Goal: Task Accomplishment & Management: Manage account settings

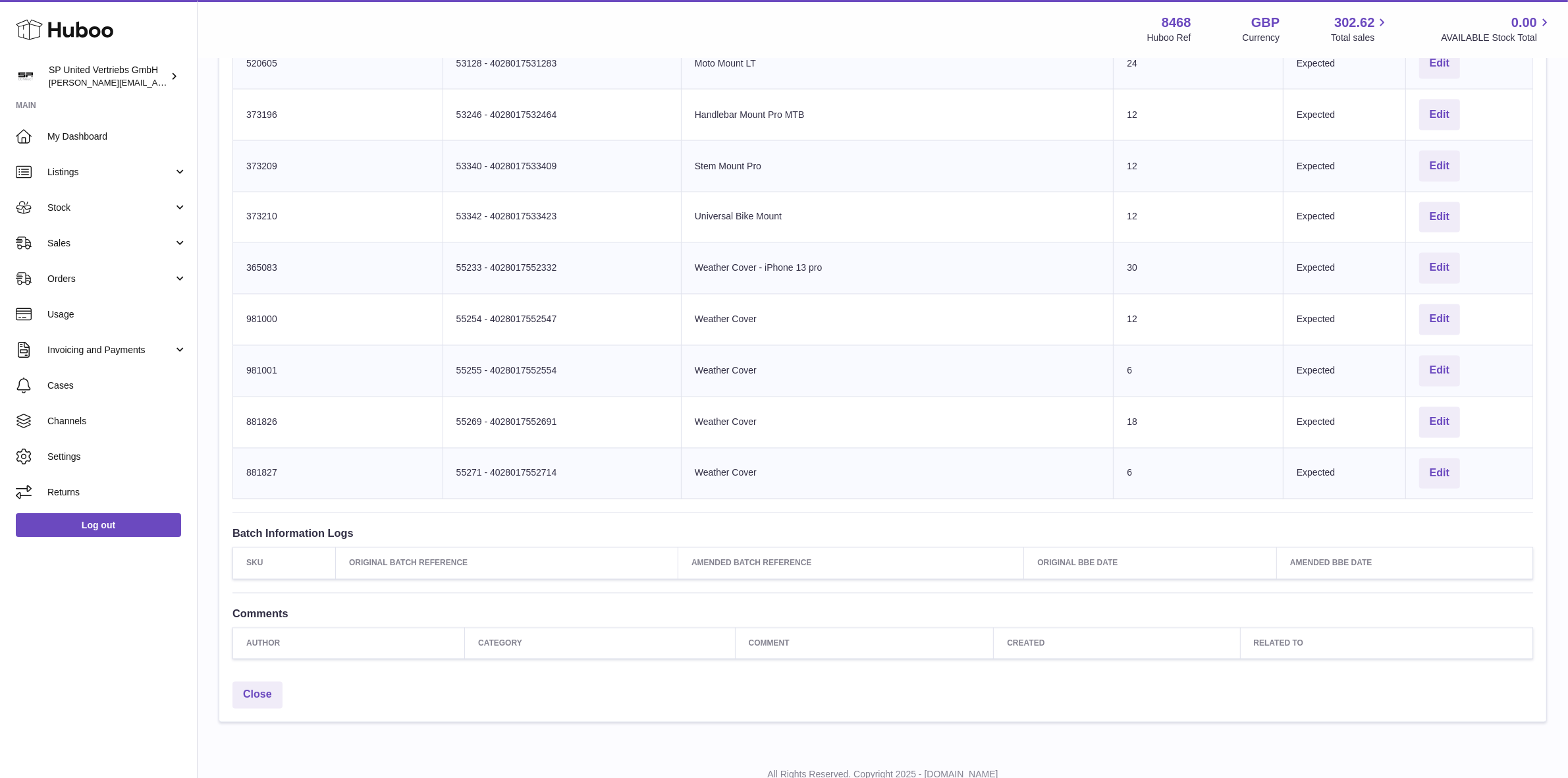
click at [586, 535] on h3 "Batch Information Logs" at bounding box center [883, 533] width 1301 height 15
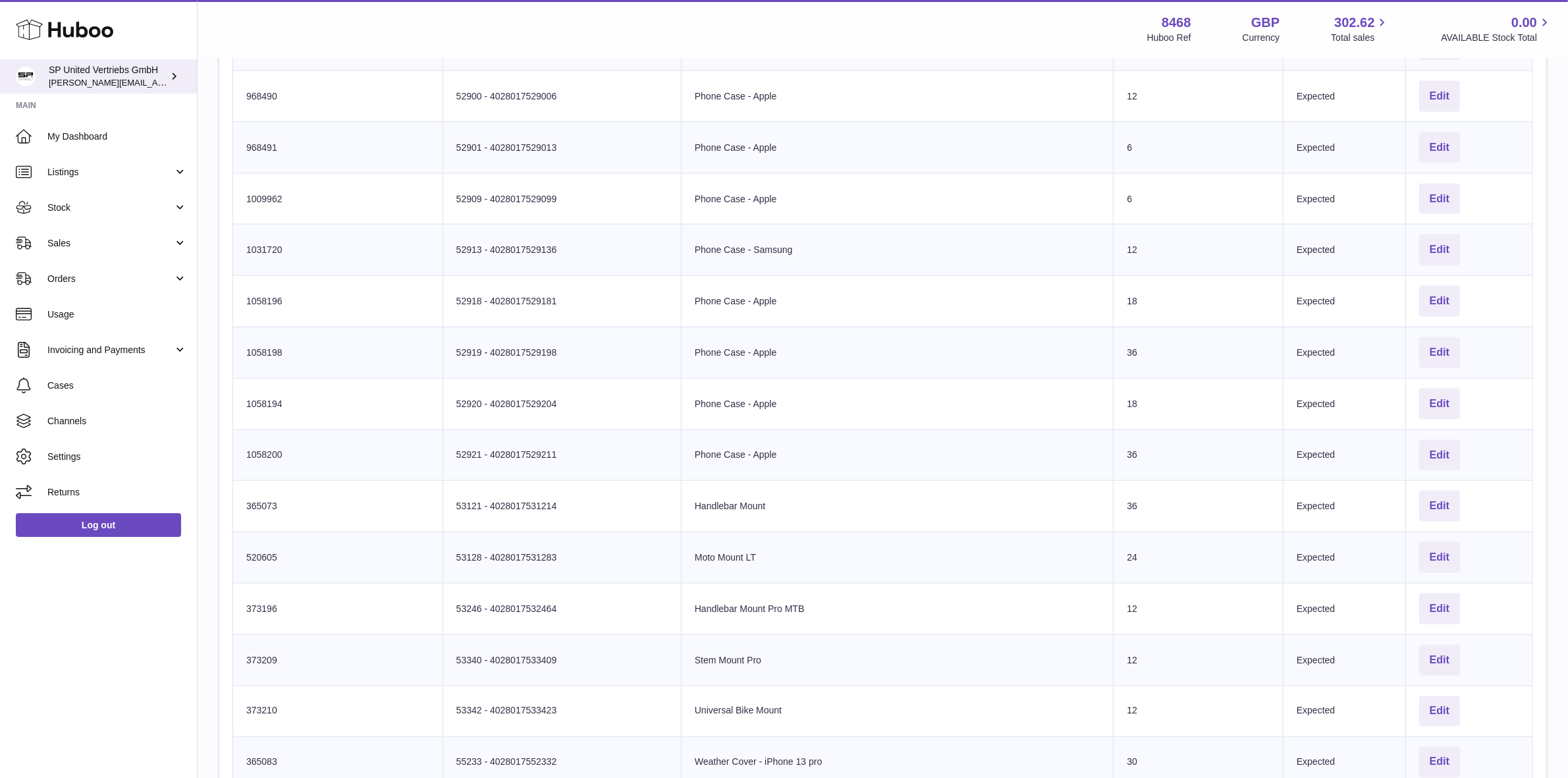
scroll to position [436, 0]
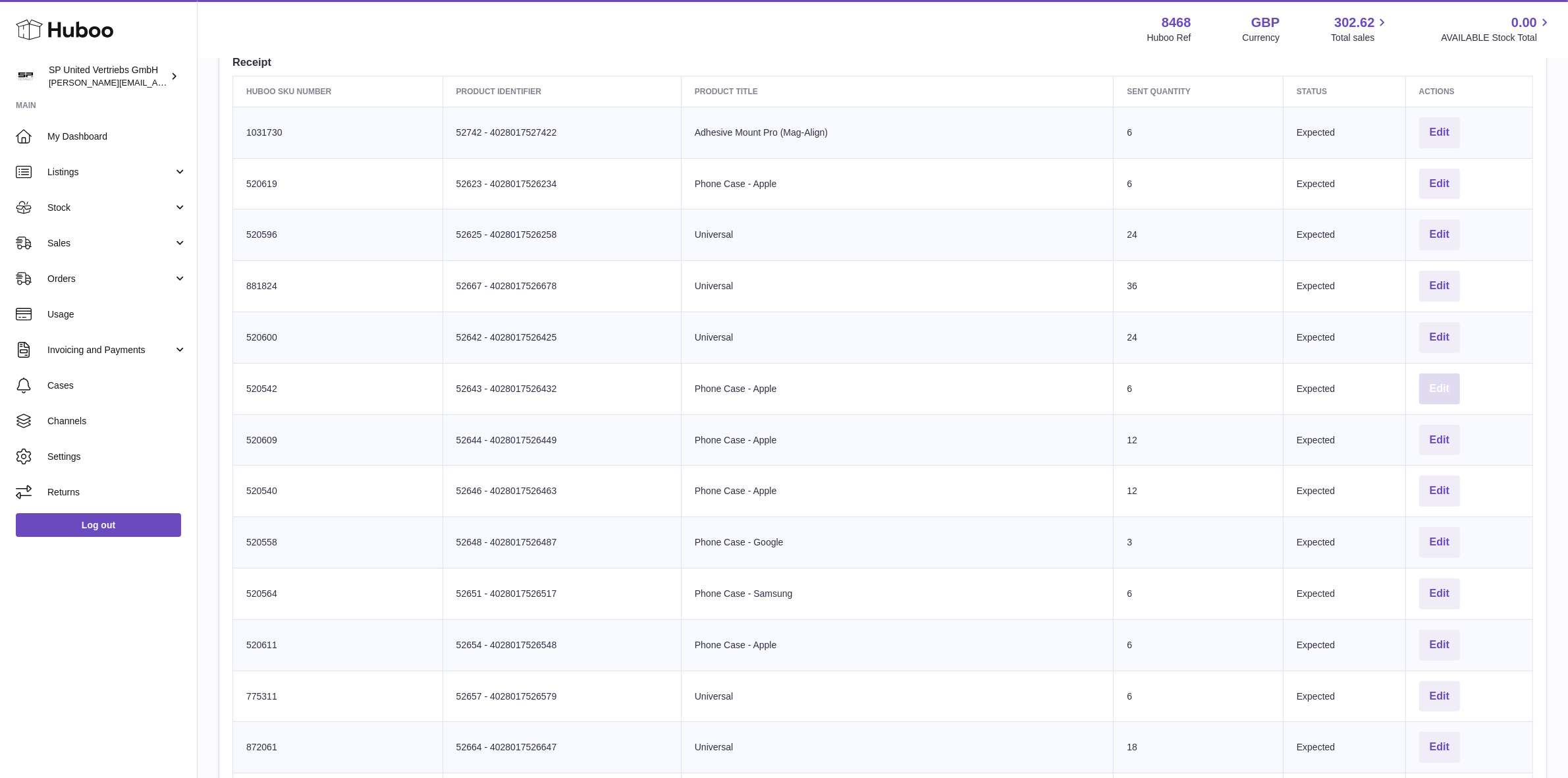
click at [1438, 390] on button "Edit" at bounding box center [1440, 389] width 41 height 30
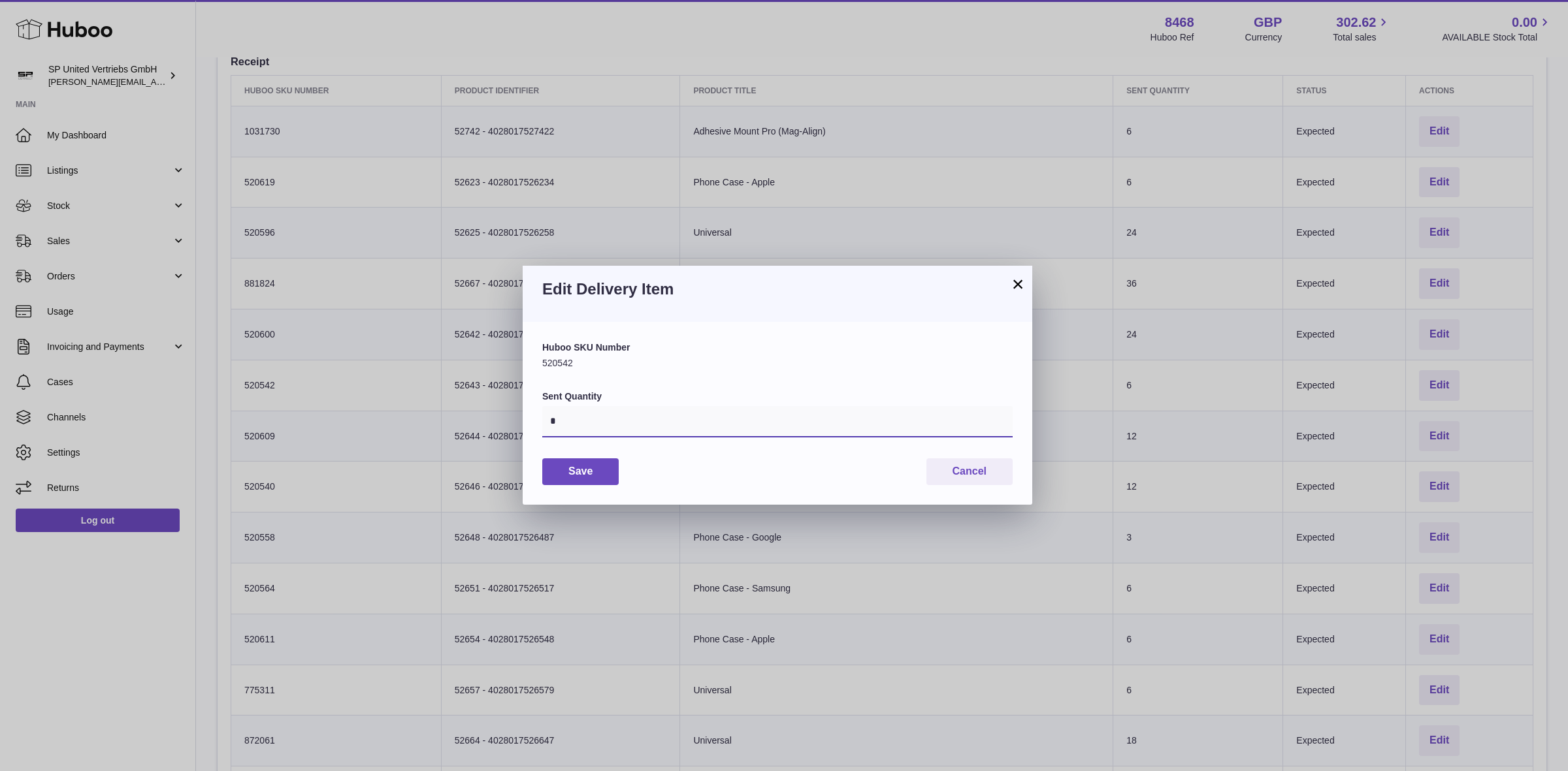
drag, startPoint x: 637, startPoint y: 427, endPoint x: 516, endPoint y: 412, distance: 121.9
click at [516, 412] on div "× Edit Delivery Item Huboo SKU Number 520542 Sent Quantity * Save Cancel" at bounding box center [784, 385] width 1568 height 771
type input "*"
click at [605, 471] on button "Save" at bounding box center [580, 471] width 76 height 26
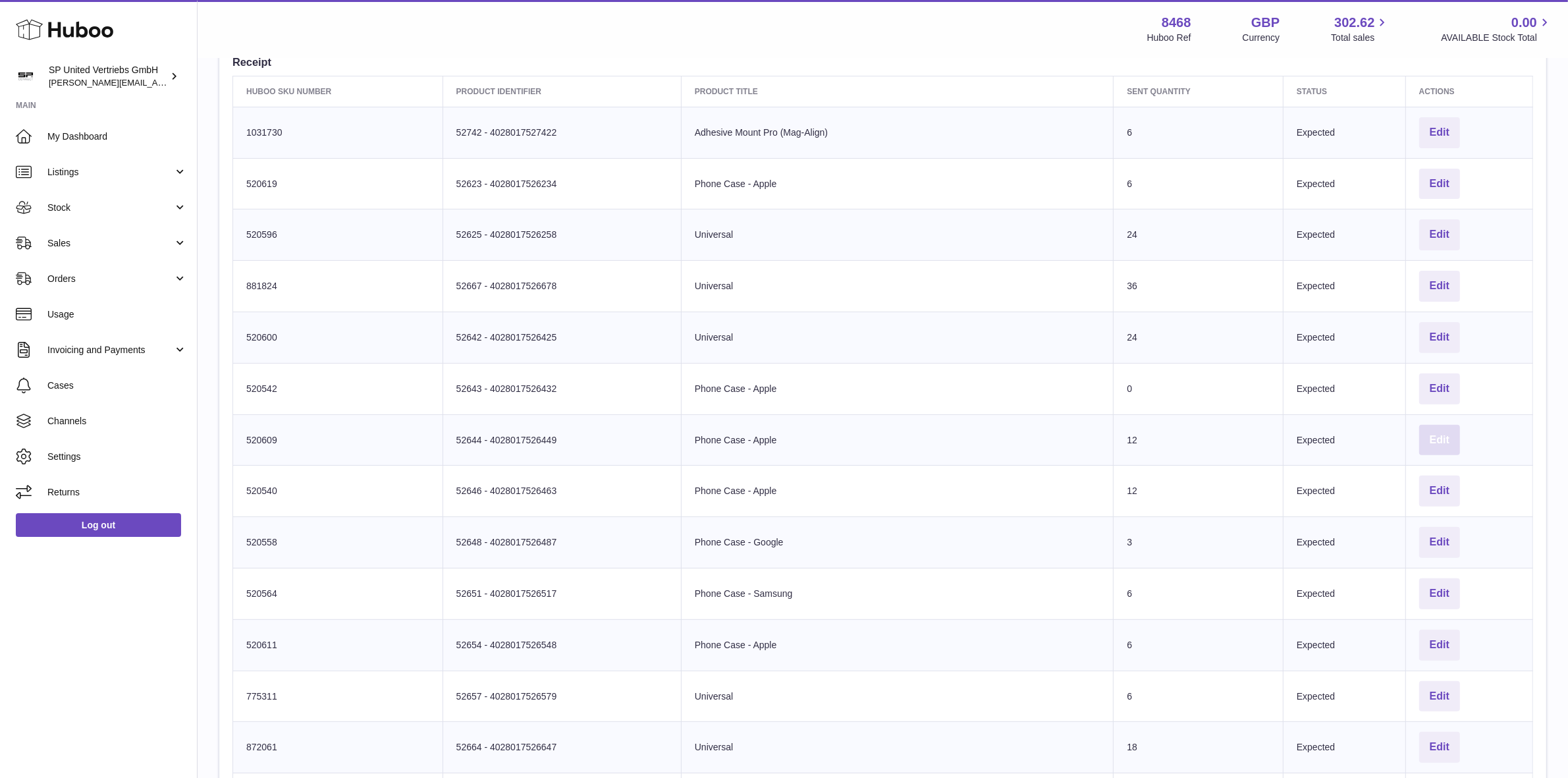
click at [1431, 439] on button "Edit" at bounding box center [1440, 440] width 41 height 30
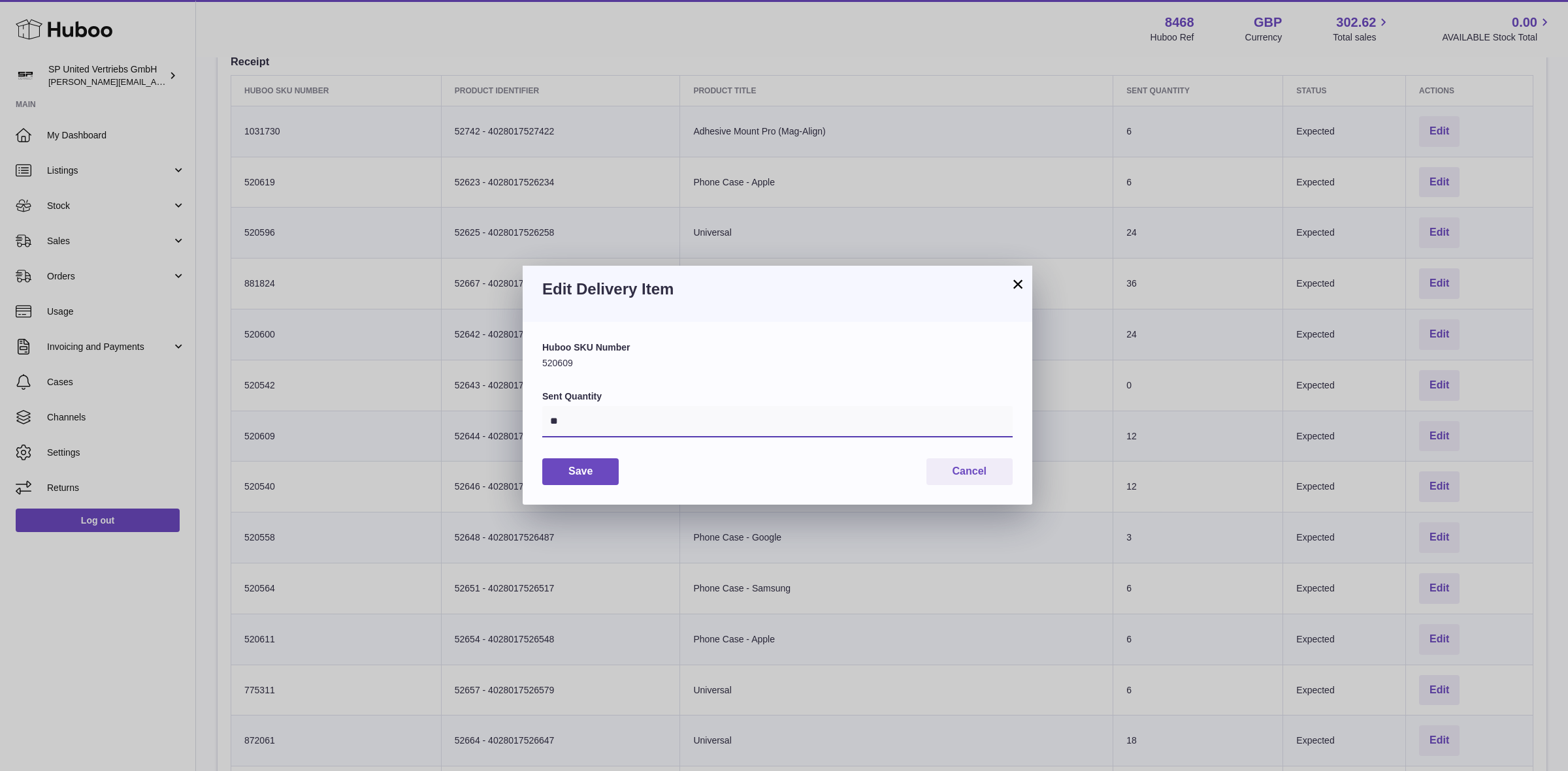
drag, startPoint x: 641, startPoint y: 425, endPoint x: 475, endPoint y: 405, distance: 167.2
click at [477, 406] on div "× Edit Delivery Item Huboo SKU Number 520609 Sent Quantity ** Save Cancel" at bounding box center [784, 385] width 1568 height 771
type input "*"
click at [590, 467] on button "Save" at bounding box center [580, 471] width 76 height 26
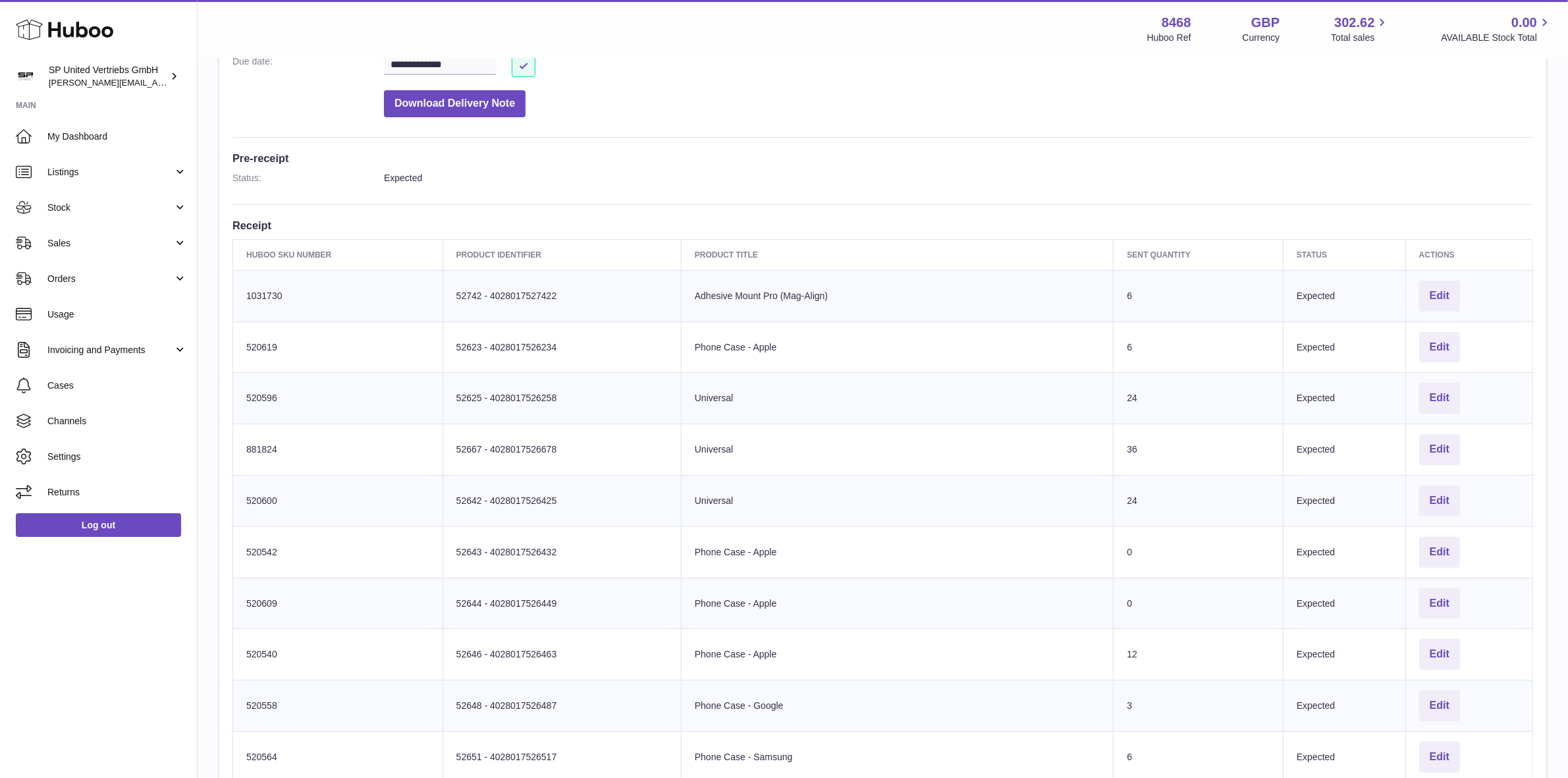
scroll to position [353, 0]
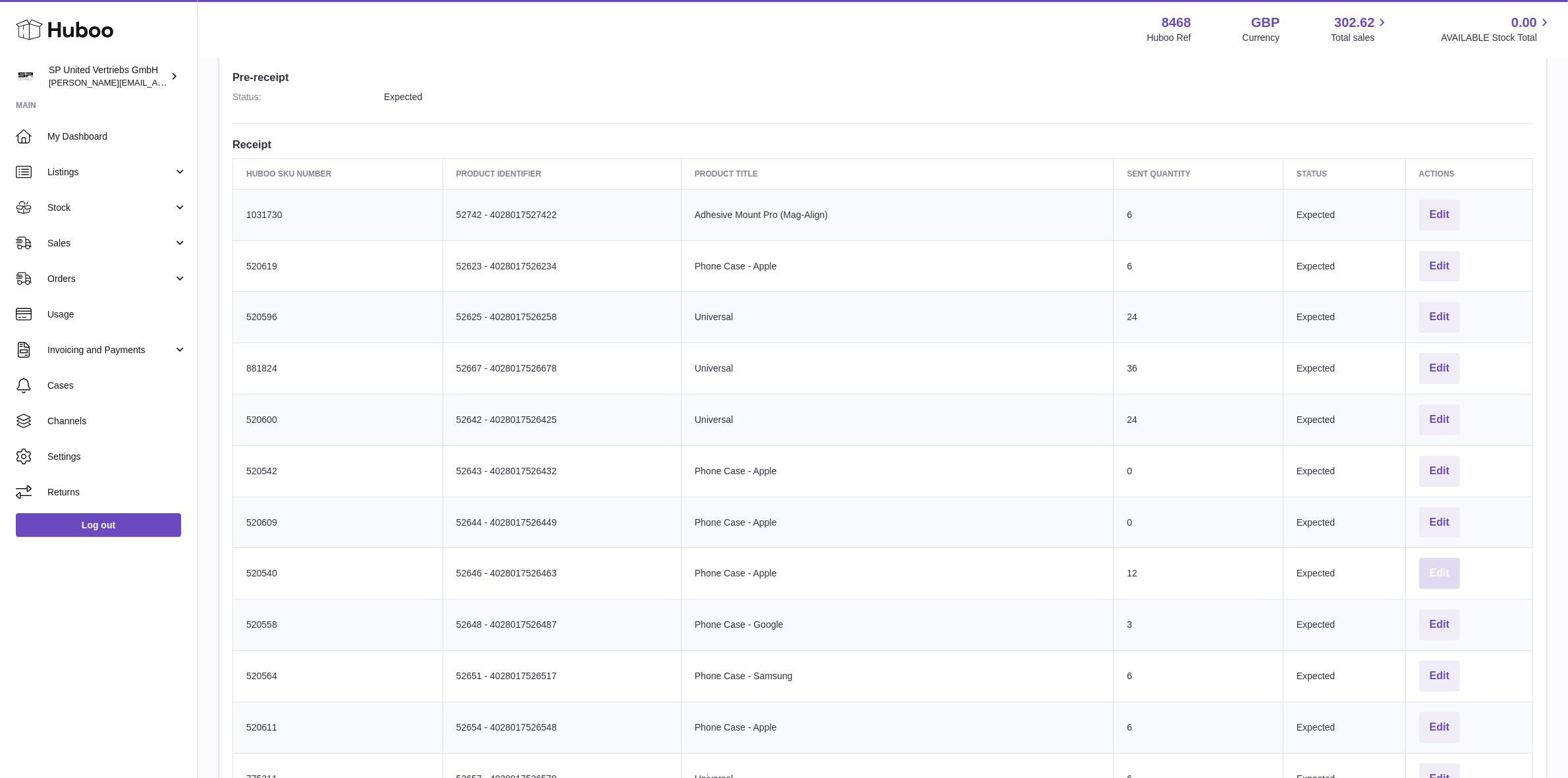
click at [1441, 569] on button "Edit" at bounding box center [1440, 573] width 41 height 30
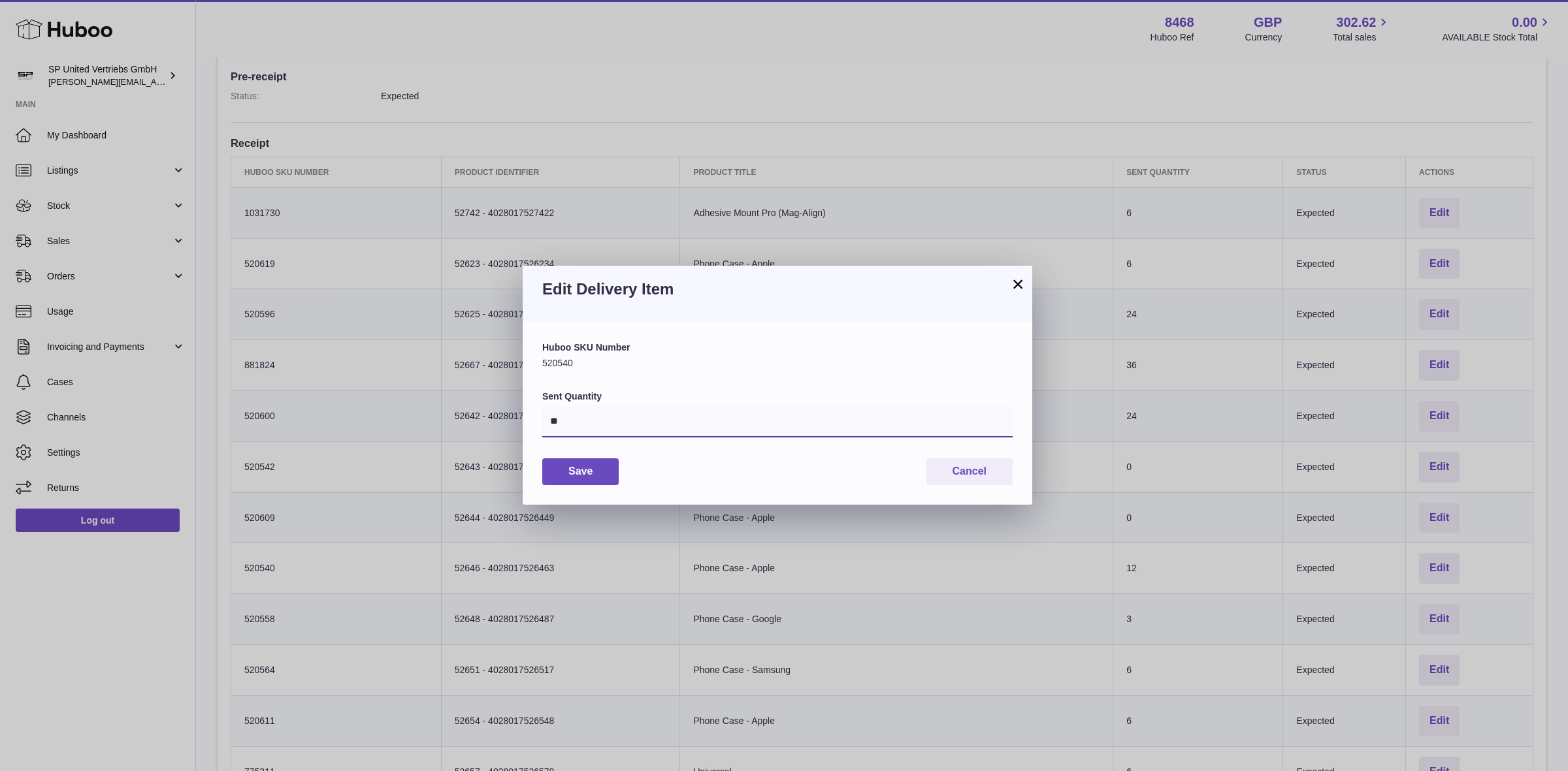
drag, startPoint x: 631, startPoint y: 425, endPoint x: 539, endPoint y: 417, distance: 92.3
click at [539, 419] on div "Huboo SKU Number 520540 Sent Quantity ** Save Cancel" at bounding box center [777, 412] width 510 height 182
type input "*"
click at [591, 461] on button "Save" at bounding box center [580, 471] width 76 height 26
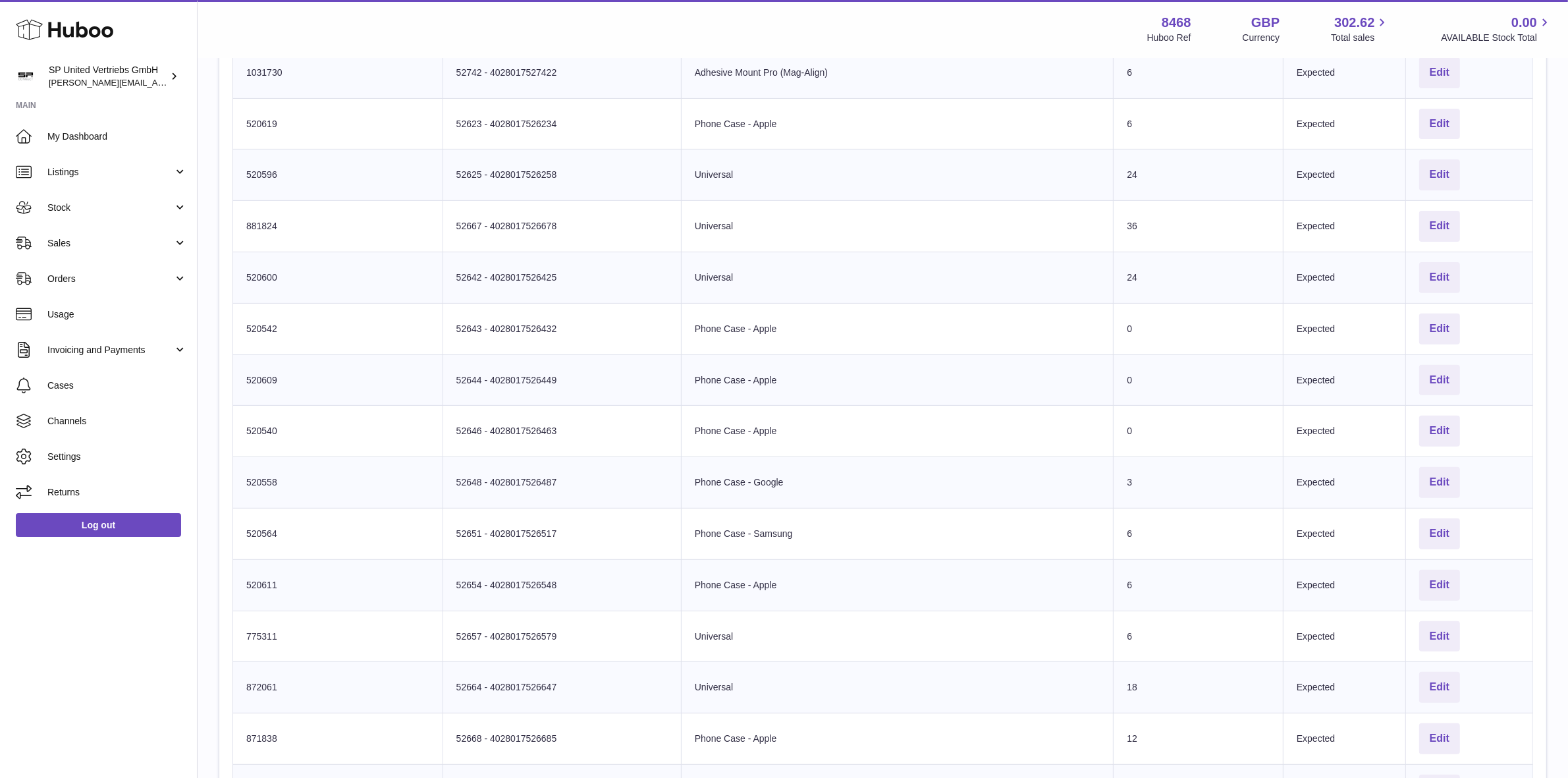
scroll to position [683, 0]
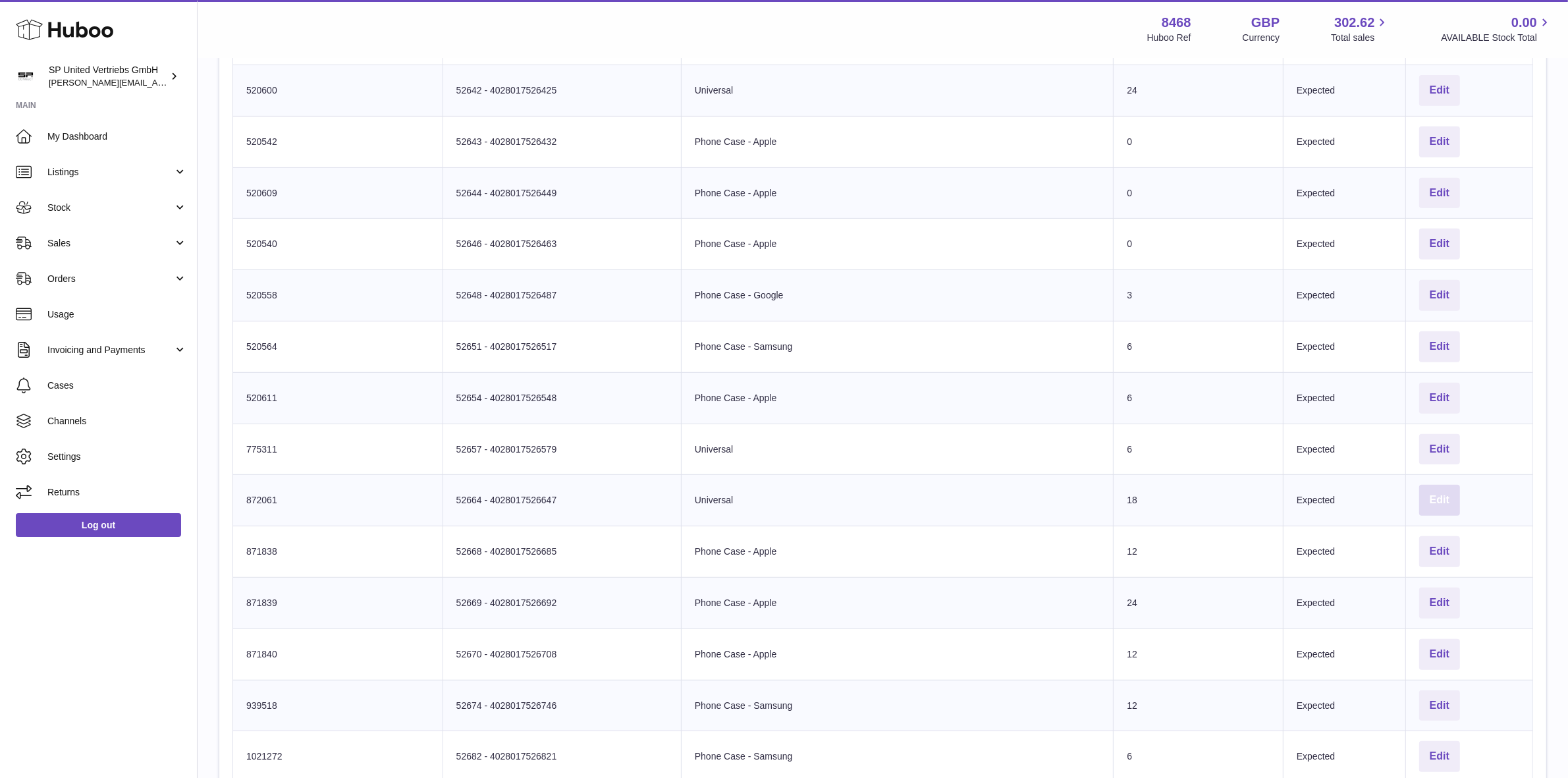
click at [1437, 503] on button "Edit" at bounding box center [1440, 500] width 41 height 30
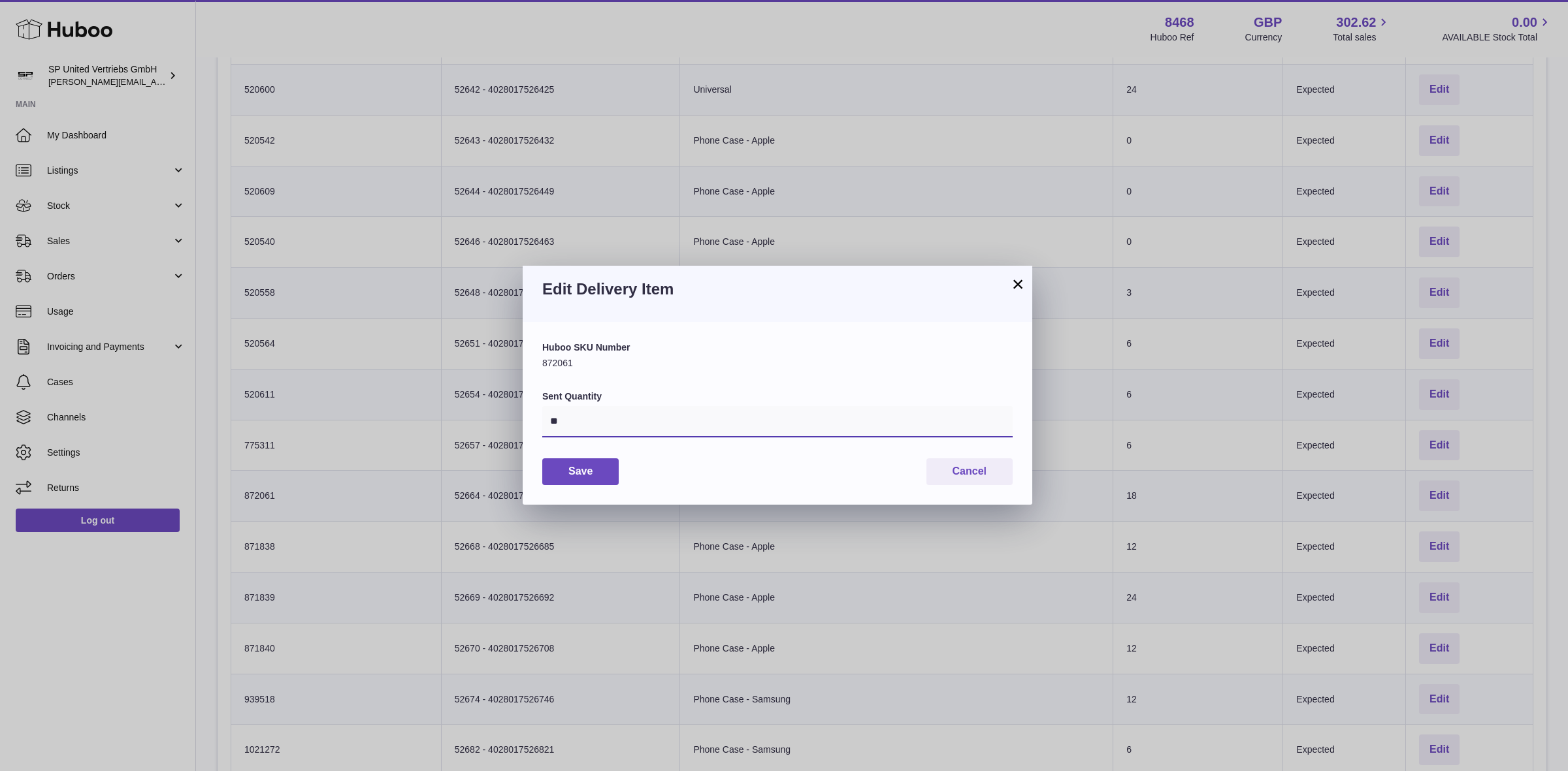
drag, startPoint x: 619, startPoint y: 423, endPoint x: 505, endPoint y: 404, distance: 115.6
click at [505, 404] on div "× Edit Delivery Item Huboo SKU Number 872061 Sent Quantity ** Save Cancel" at bounding box center [784, 385] width 1568 height 771
type input "*"
click at [595, 468] on button "Save" at bounding box center [580, 471] width 76 height 26
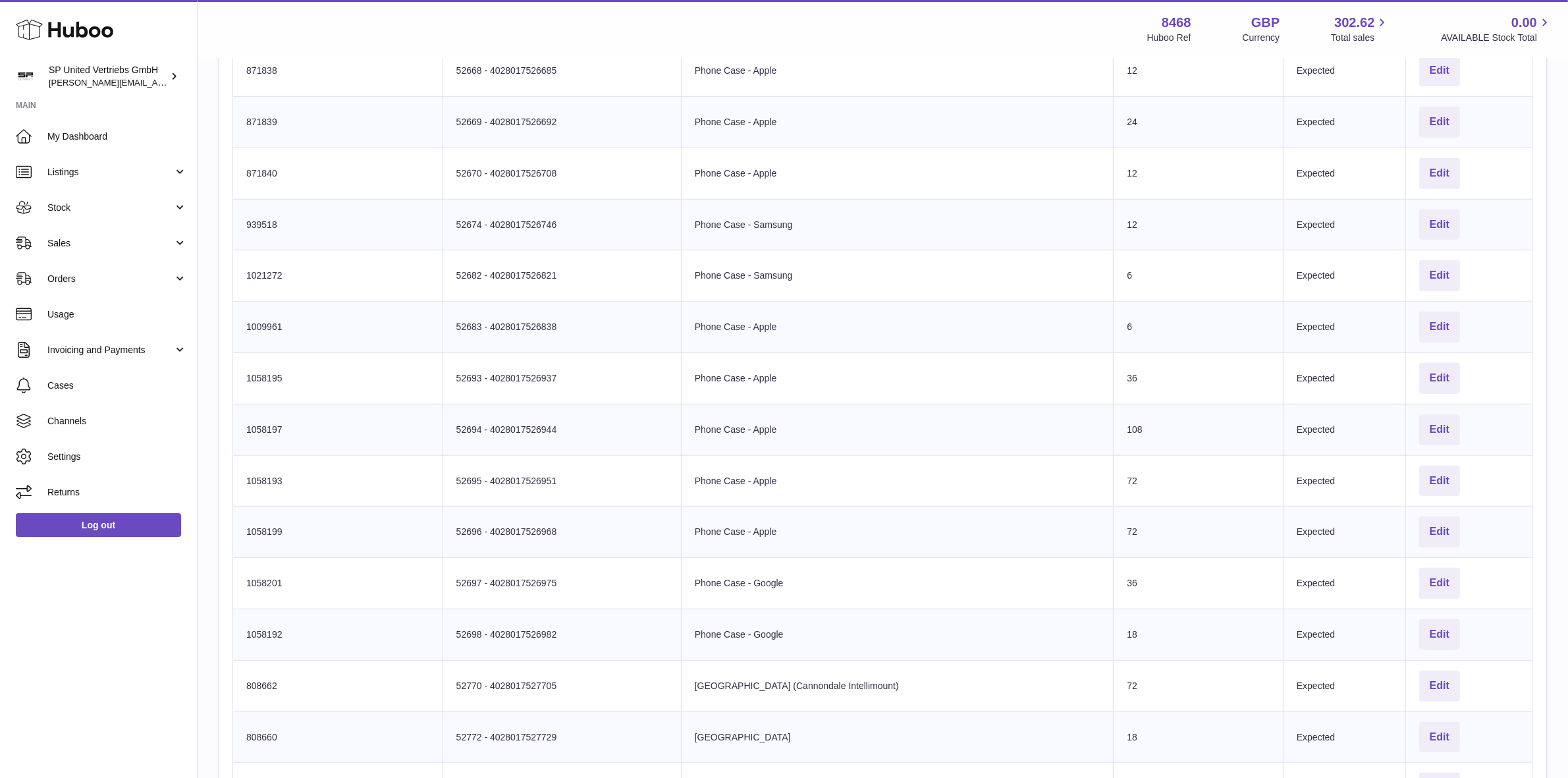
scroll to position [1259, 0]
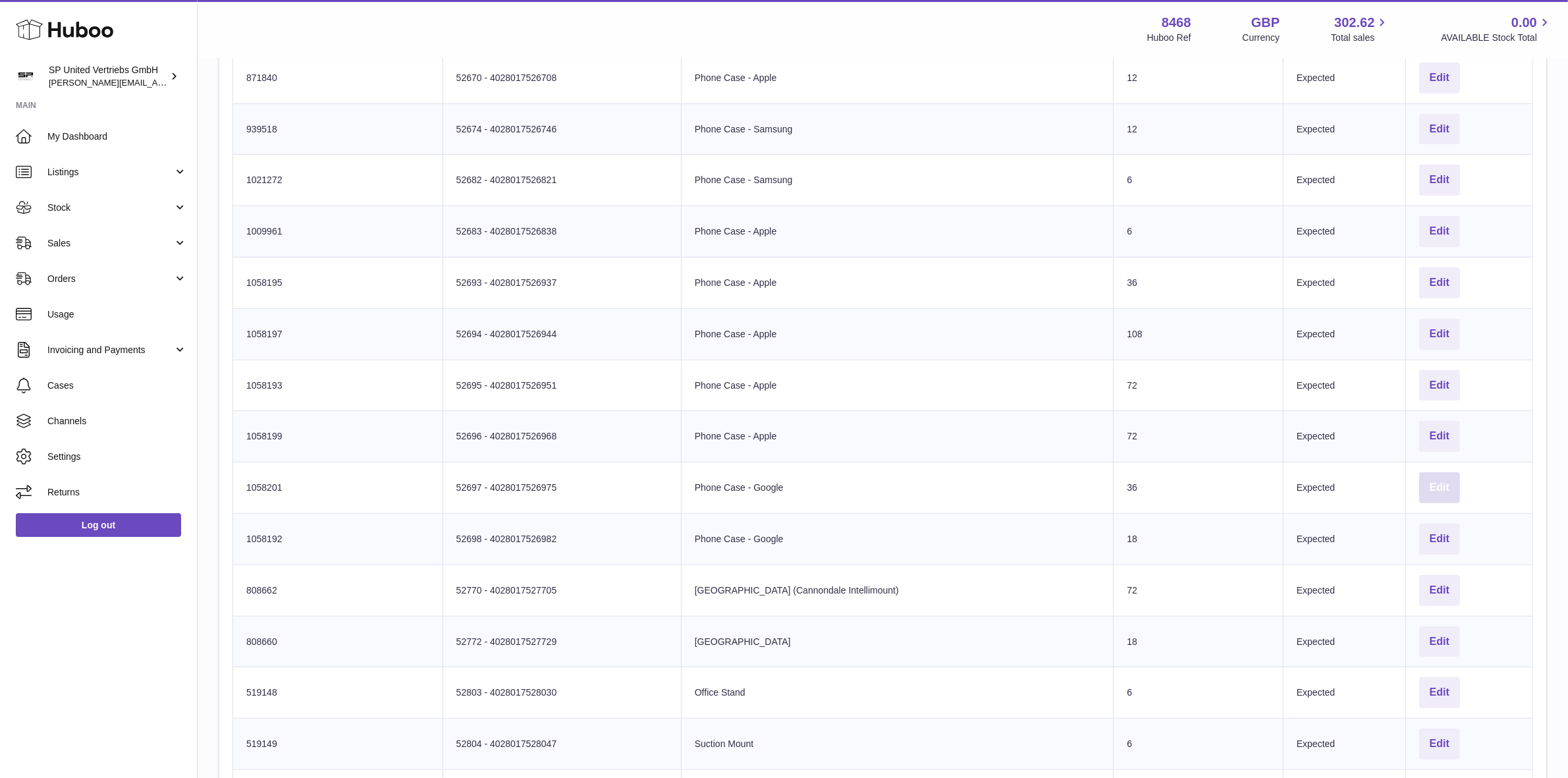
click at [1434, 491] on button "Edit" at bounding box center [1440, 487] width 41 height 30
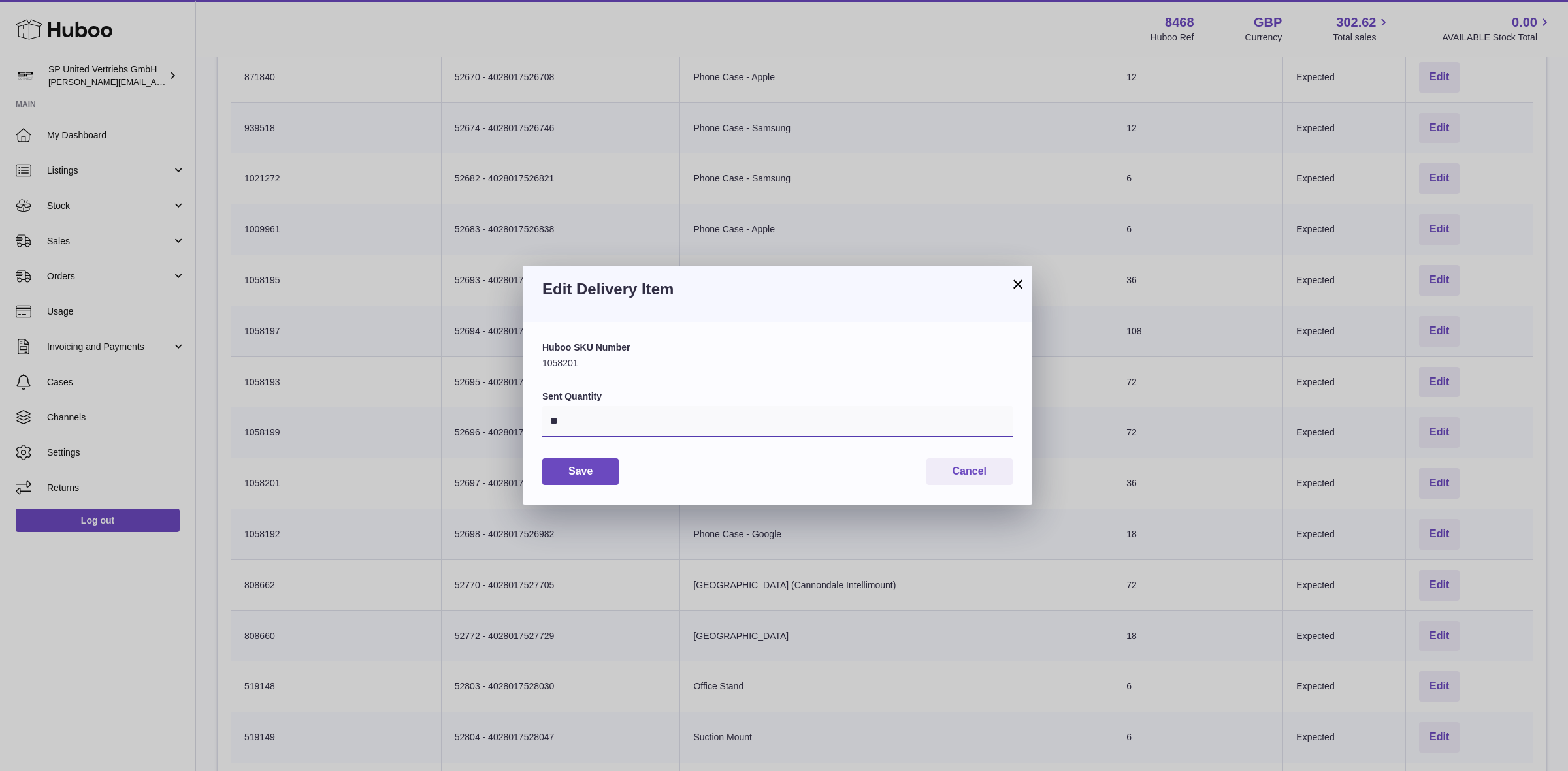
drag, startPoint x: 598, startPoint y: 423, endPoint x: 501, endPoint y: 408, distance: 98.2
click at [501, 408] on div "× Edit Delivery Item Huboo SKU Number 1058201 Sent Quantity ** Save Cancel" at bounding box center [784, 385] width 1568 height 771
type input "*"
click at [609, 469] on button "Save" at bounding box center [580, 471] width 76 height 26
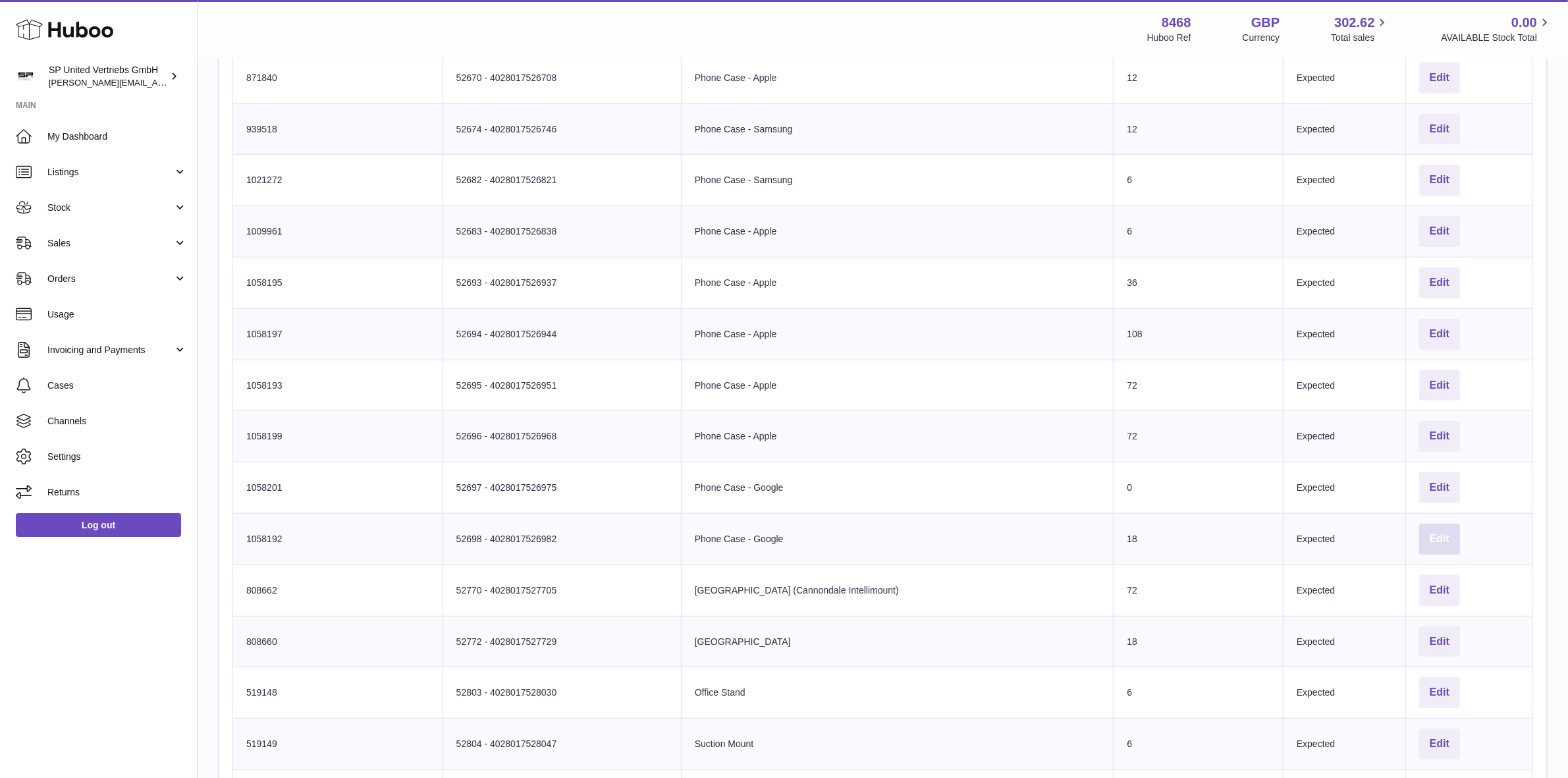
click at [1426, 542] on button "Edit" at bounding box center [1440, 539] width 41 height 30
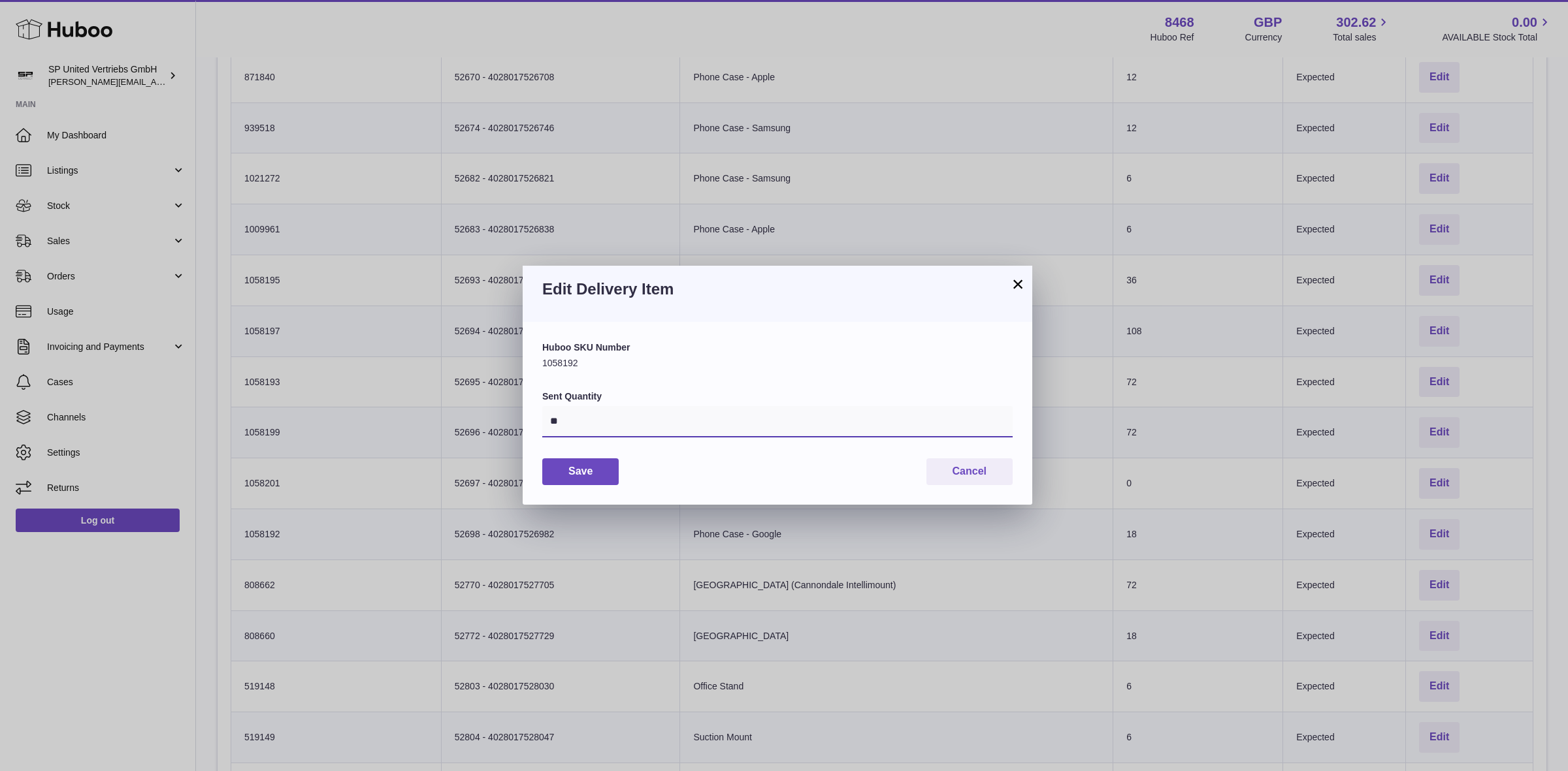
drag, startPoint x: 653, startPoint y: 421, endPoint x: 481, endPoint y: 401, distance: 173.2
click at [481, 401] on div "× Edit Delivery Item Huboo SKU Number 1058192 Sent Quantity ** Save Cancel" at bounding box center [784, 385] width 1568 height 771
type input "*"
click at [591, 462] on button "Save" at bounding box center [580, 471] width 76 height 26
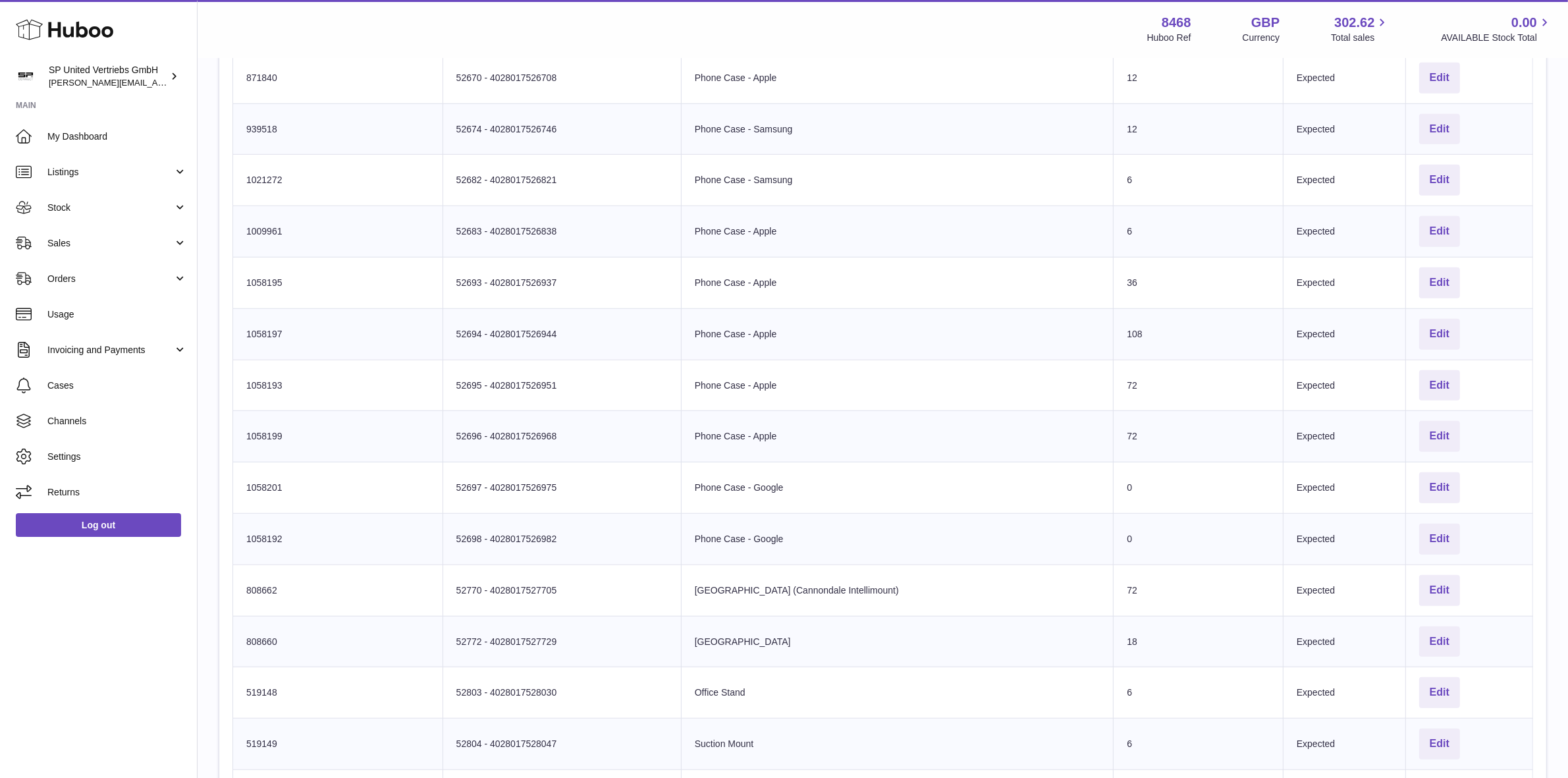
scroll to position [2543, 0]
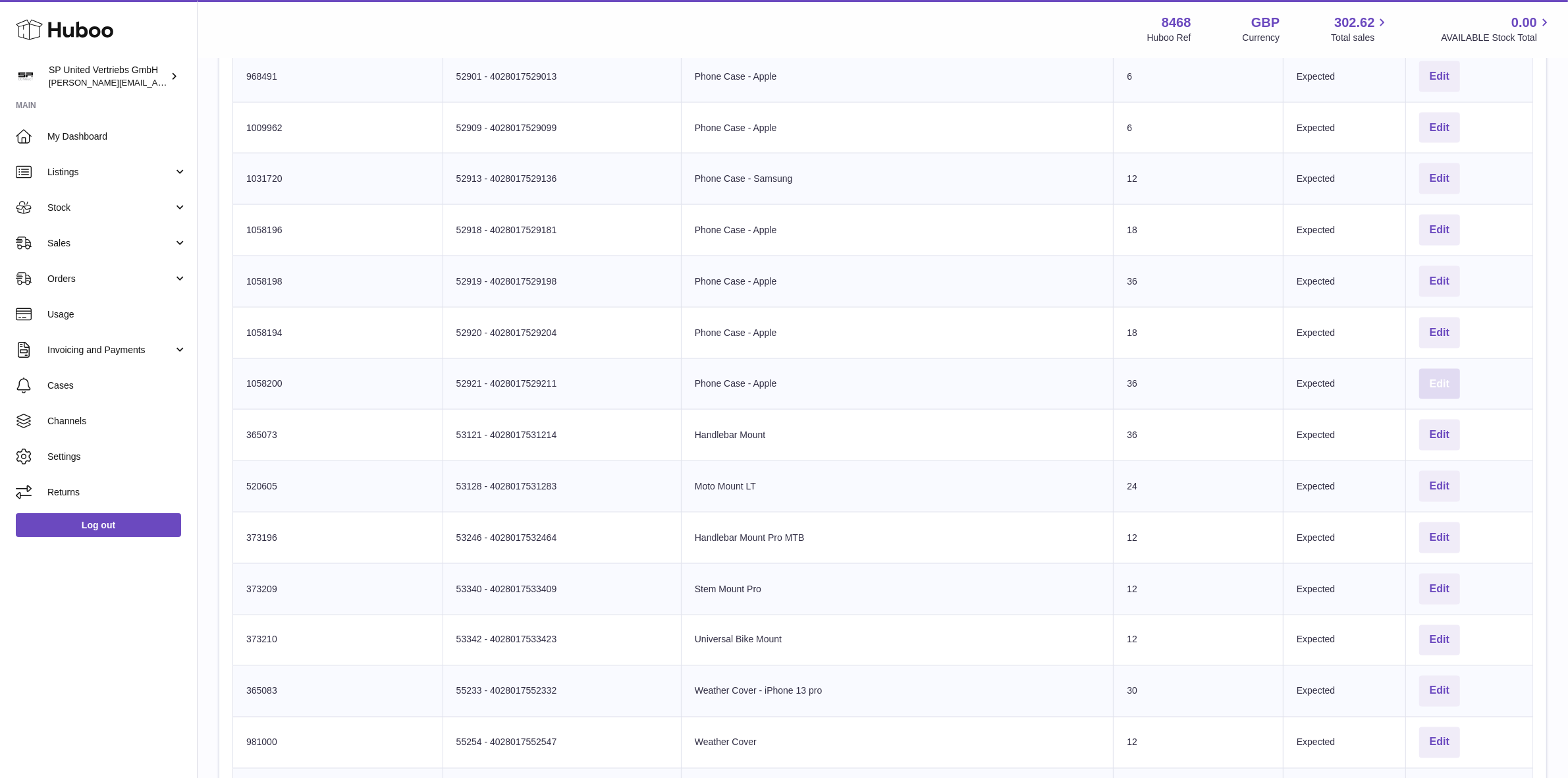
click at [1444, 389] on button "Edit" at bounding box center [1440, 384] width 41 height 30
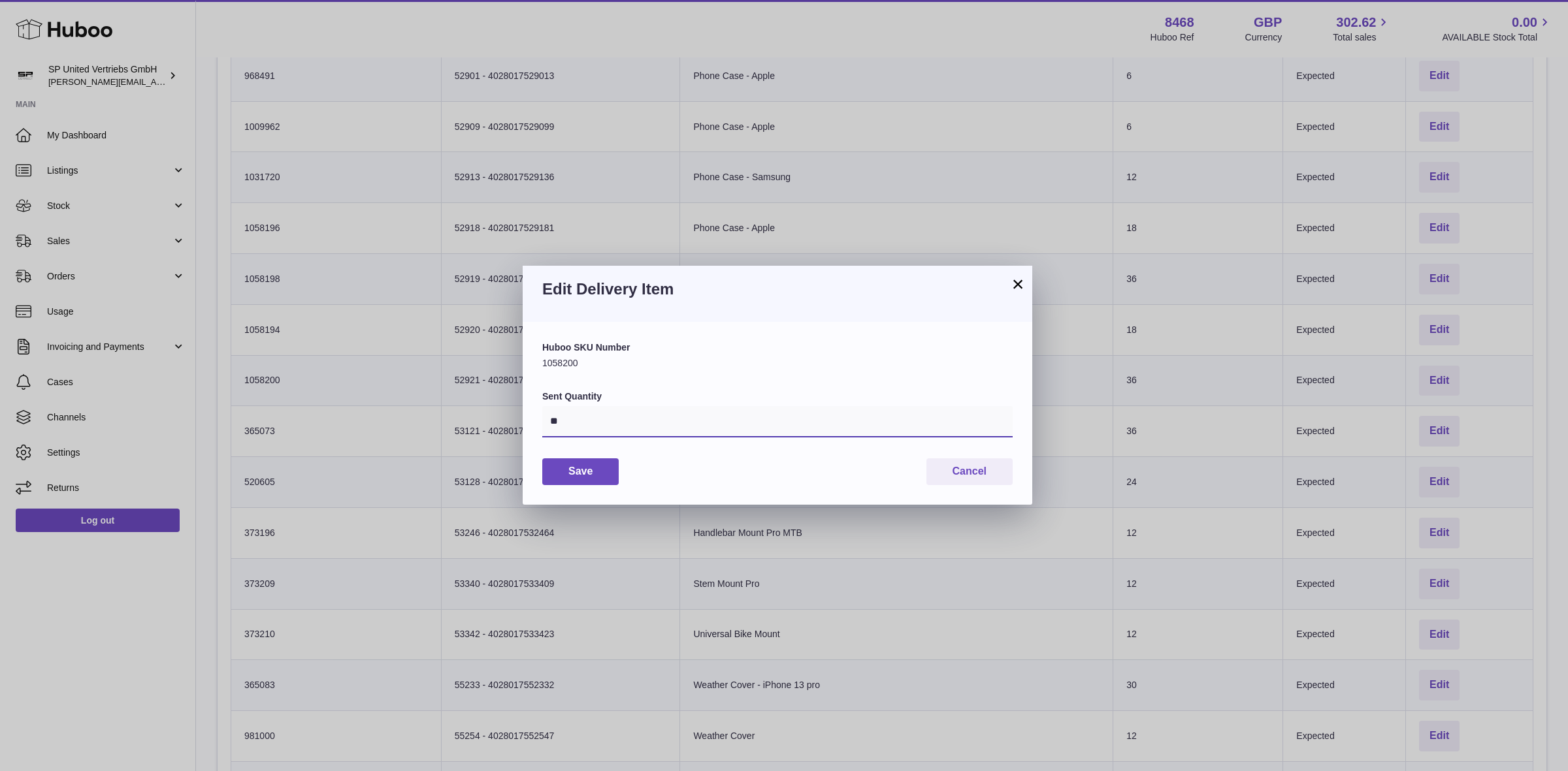
drag, startPoint x: 606, startPoint y: 423, endPoint x: 479, endPoint y: 413, distance: 127.4
click at [479, 414] on div "× Edit Delivery Item Huboo SKU Number 1058200 Sent Quantity ** Save Cancel" at bounding box center [784, 385] width 1568 height 771
type input "*"
click at [573, 480] on button "Save" at bounding box center [580, 471] width 76 height 26
